Goal: Task Accomplishment & Management: Use online tool/utility

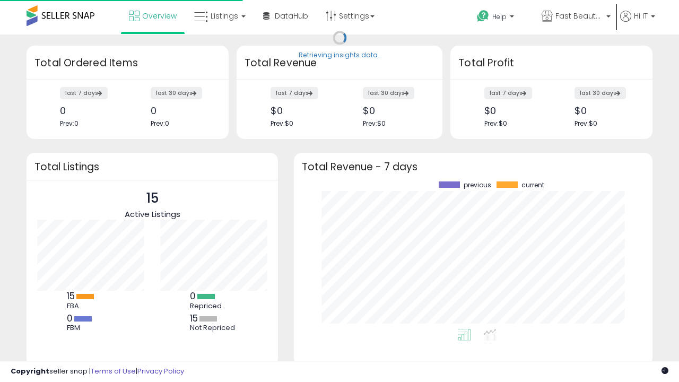
scroll to position [148, 338]
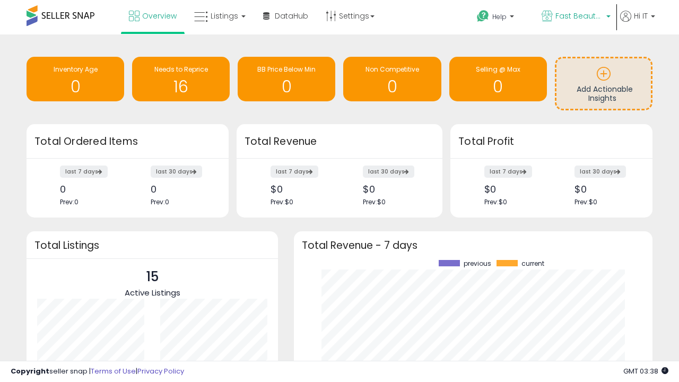
click at [575, 17] on span "Fast Beauty ([GEOGRAPHIC_DATA])" at bounding box center [580, 16] width 48 height 11
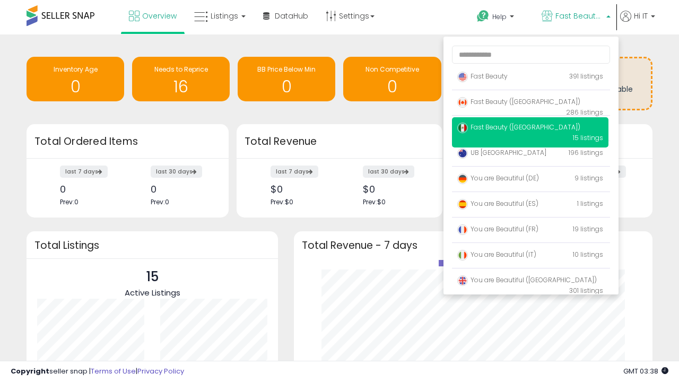
click at [530, 103] on span "Fast Beauty ([GEOGRAPHIC_DATA])" at bounding box center [518, 101] width 123 height 9
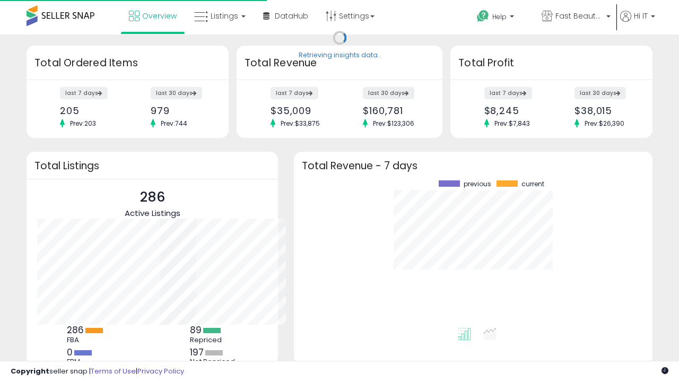
scroll to position [148, 338]
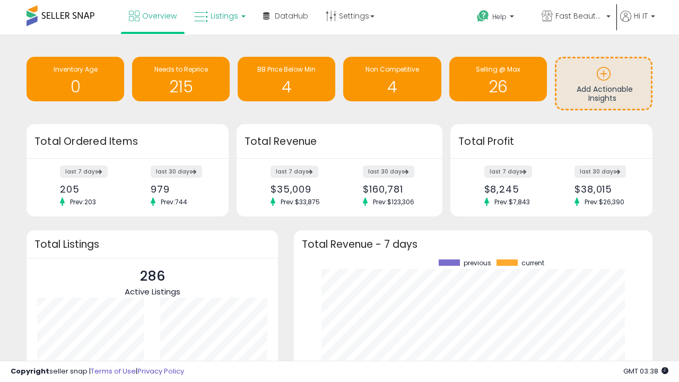
click at [219, 16] on span "Listings" at bounding box center [225, 16] width 28 height 11
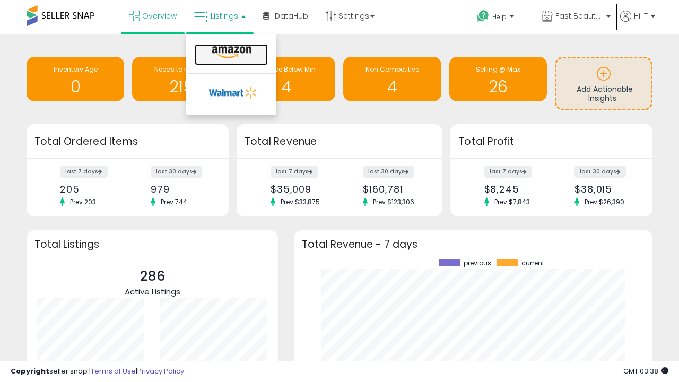
click at [230, 53] on icon at bounding box center [232, 53] width 46 height 14
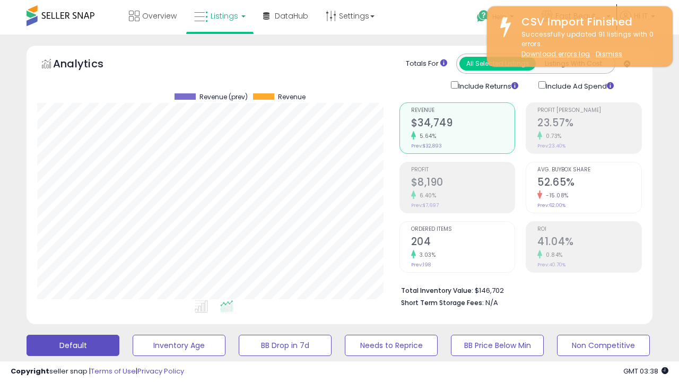
scroll to position [218, 362]
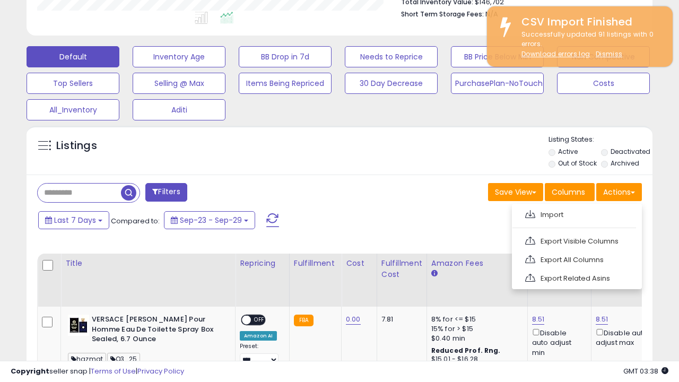
click at [530, 213] on span at bounding box center [530, 214] width 10 height 8
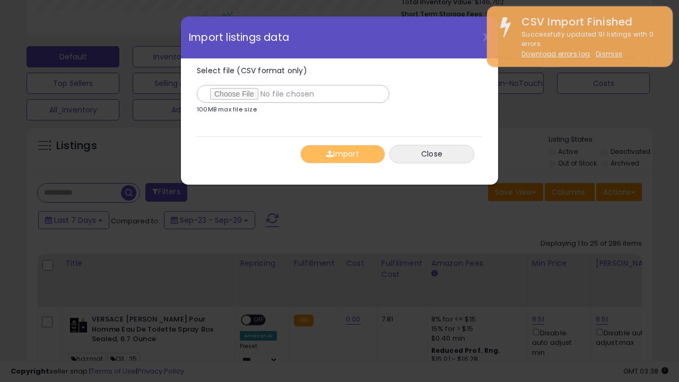
type input "**********"
click at [342, 154] on button "Import" at bounding box center [342, 154] width 85 height 19
